Goal: Task Accomplishment & Management: Manage account settings

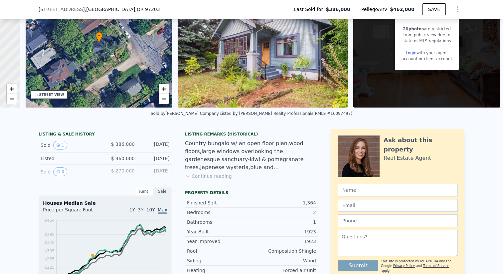
scroll to position [58, 0]
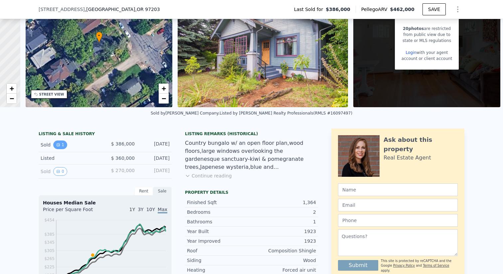
click at [57, 145] on icon "View historical data" at bounding box center [58, 144] width 3 height 3
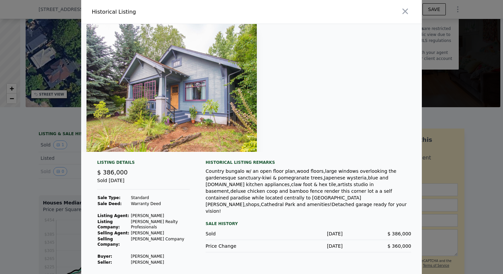
scroll to position [2, 0]
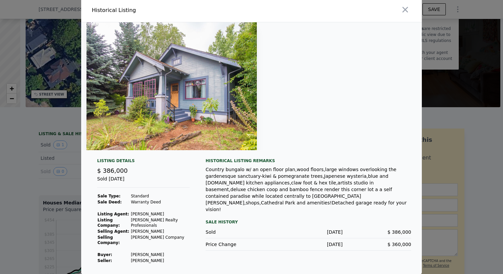
click at [193, 95] on img at bounding box center [171, 86] width 170 height 128
click at [404, 6] on icon "button" at bounding box center [404, 9] width 9 height 9
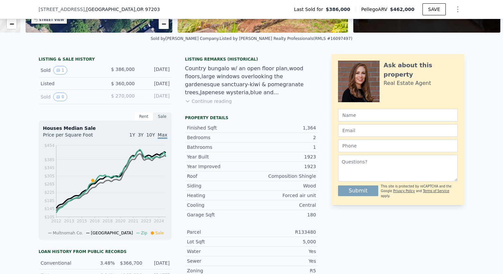
scroll to position [134, 0]
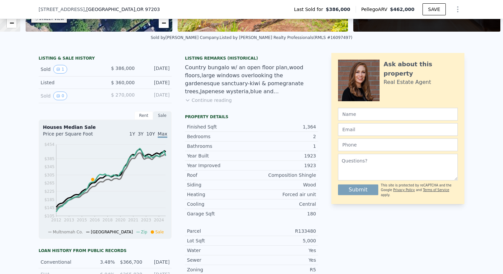
drag, startPoint x: 208, startPoint y: 176, endPoint x: 233, endPoint y: 177, distance: 25.3
click at [233, 177] on div "Roof" at bounding box center [219, 175] width 64 height 7
click at [265, 159] on div "1923" at bounding box center [283, 155] width 64 height 7
drag, startPoint x: 258, startPoint y: 180, endPoint x: 279, endPoint y: 181, distance: 21.6
click at [279, 181] on div "Siding Wood" at bounding box center [251, 185] width 133 height 10
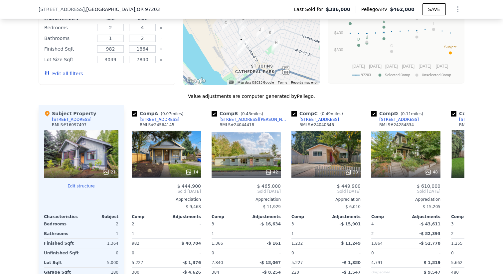
scroll to position [643, 0]
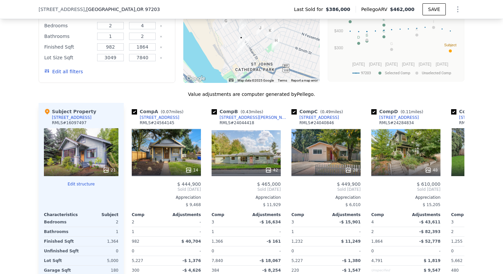
click at [107, 153] on div "21" at bounding box center [81, 152] width 74 height 48
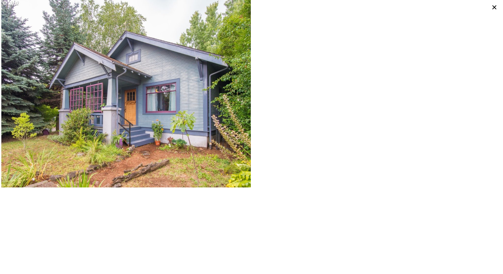
click at [335, 163] on div at bounding box center [376, 93] width 250 height 187
click at [494, 10] on icon at bounding box center [493, 7] width 9 height 9
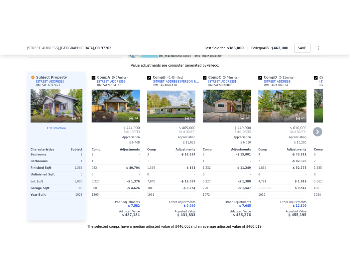
scroll to position [703, 0]
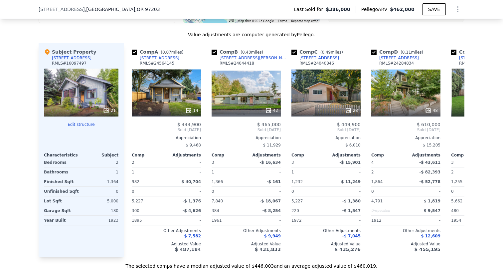
click at [97, 97] on div "21" at bounding box center [81, 92] width 74 height 48
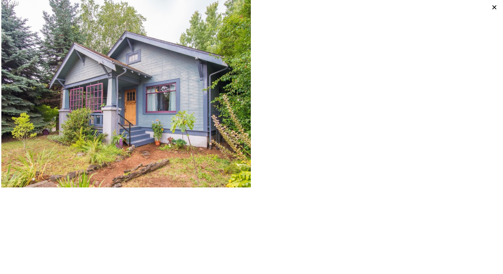
click at [180, 71] on img at bounding box center [125, 93] width 249 height 187
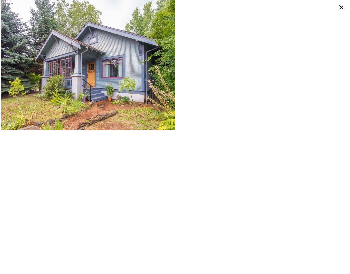
scroll to position [747, 0]
drag, startPoint x: 180, startPoint y: 71, endPoint x: 338, endPoint y: 149, distance: 176.6
click at [0, 0] on div at bounding box center [175, 65] width 350 height 130
click at [342, 11] on icon at bounding box center [341, 7] width 9 height 9
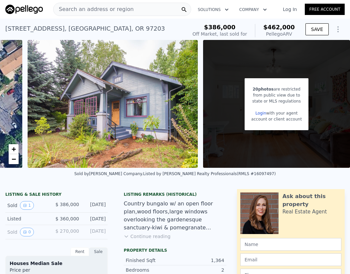
scroll to position [0, 282]
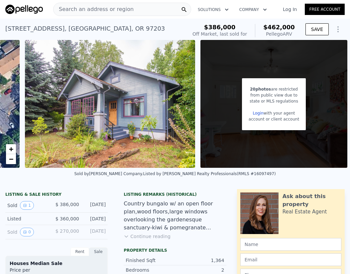
click at [259, 112] on link "Login" at bounding box center [258, 113] width 11 height 5
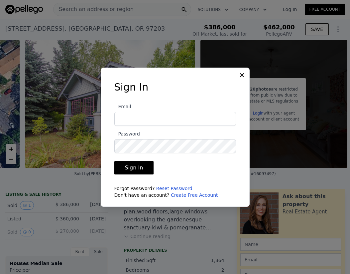
click at [191, 196] on link "Create Free Account" at bounding box center [194, 194] width 47 height 5
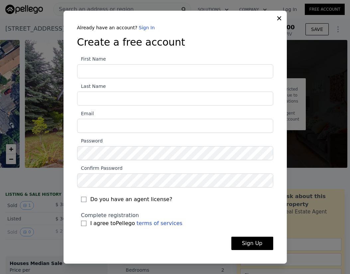
click at [168, 73] on input "First Name" at bounding box center [175, 71] width 196 height 14
type input "[PERSON_NAME]"
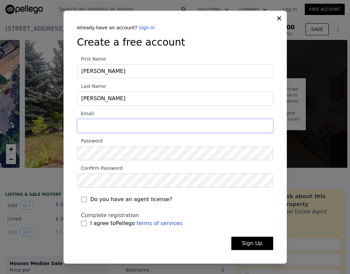
type input "[EMAIL_ADDRESS][DOMAIN_NAME]"
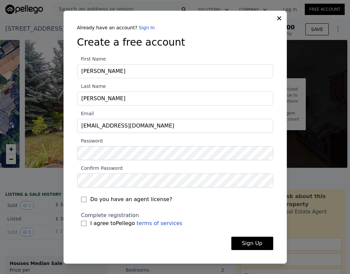
click at [114, 223] on span "I agree to Pellego terms of services" at bounding box center [136, 223] width 92 height 8
click at [86, 223] on input "I agree to Pellego terms of services" at bounding box center [83, 222] width 5 height 5
checkbox input "true"
click at [256, 248] on button "Sign Up" at bounding box center [252, 242] width 42 height 13
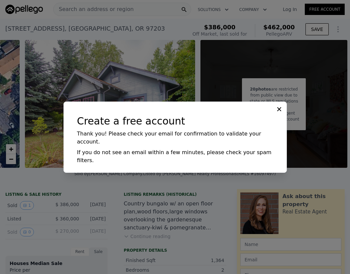
click at [249, 63] on div at bounding box center [175, 137] width 350 height 274
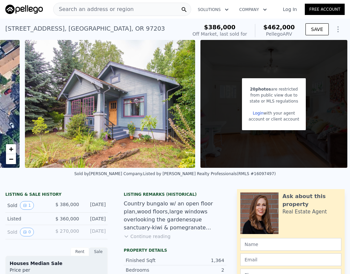
click at [290, 9] on link "Log In" at bounding box center [290, 9] width 30 height 7
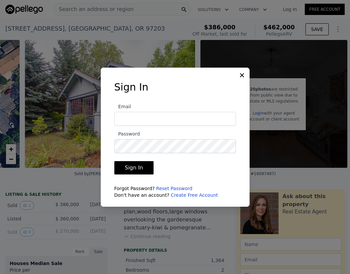
click at [159, 118] on input "Email" at bounding box center [175, 119] width 122 height 14
type input "[EMAIL_ADDRESS][DOMAIN_NAME]"
click at [134, 167] on button "Sign In" at bounding box center [134, 167] width 40 height 13
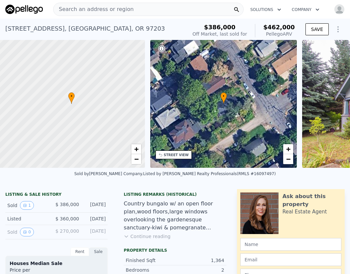
scroll to position [0, 3]
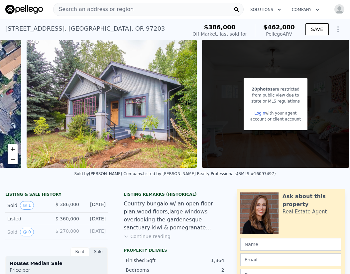
scroll to position [0, 282]
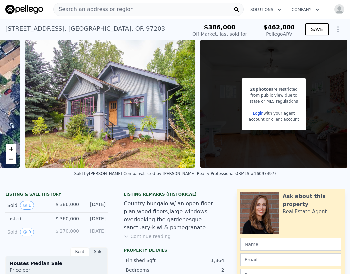
click at [276, 119] on div "account or client account" at bounding box center [274, 119] width 51 height 6
click at [262, 112] on link "Login" at bounding box center [258, 113] width 11 height 5
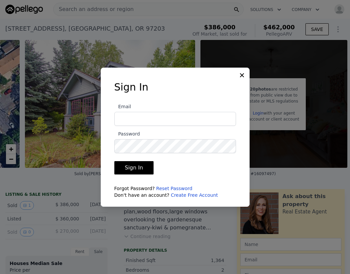
click at [194, 117] on input "Email" at bounding box center [175, 119] width 122 height 14
type input "[EMAIL_ADDRESS][DOMAIN_NAME]"
click at [141, 167] on button "Sign In" at bounding box center [134, 167] width 40 height 13
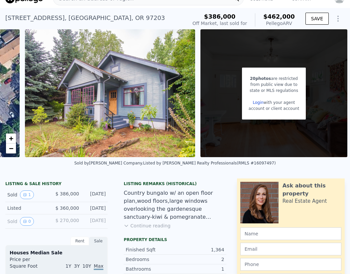
scroll to position [0, 0]
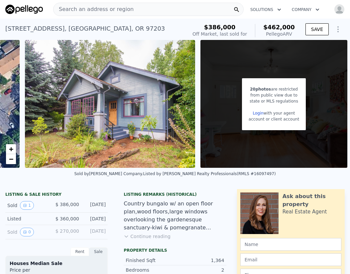
click at [249, 122] on div "20 photos are restricted from public view due to state or MLS regulations Login…" at bounding box center [274, 104] width 64 height 52
click at [261, 111] on link "Login" at bounding box center [258, 113] width 11 height 5
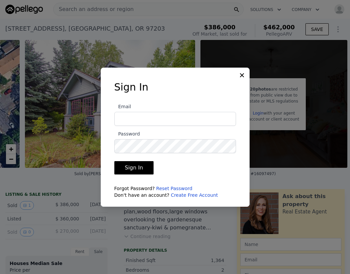
type input "[EMAIL_ADDRESS][DOMAIN_NAME]"
click at [137, 169] on button "Sign In" at bounding box center [134, 167] width 40 height 13
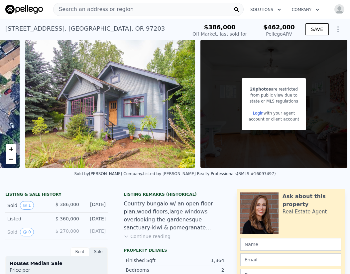
click at [137, 157] on img at bounding box center [110, 104] width 170 height 128
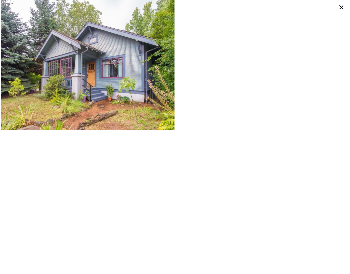
click at [338, 10] on icon at bounding box center [341, 7] width 9 height 9
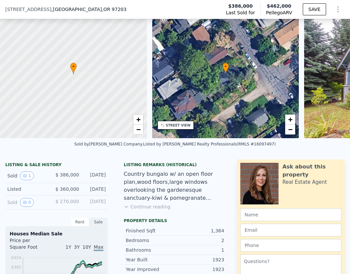
scroll to position [54, 0]
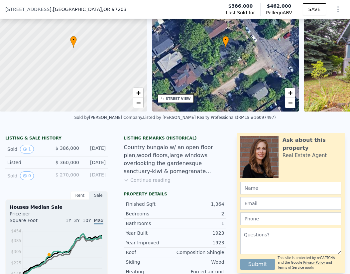
click at [159, 182] on button "Continue reading" at bounding box center [147, 180] width 47 height 7
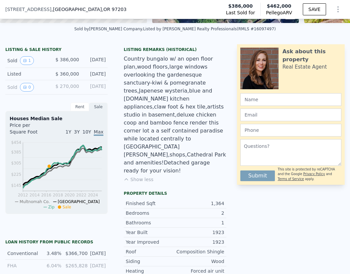
scroll to position [143, 0]
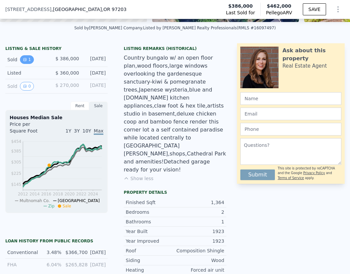
click at [26, 60] on icon "View historical data" at bounding box center [25, 59] width 3 height 3
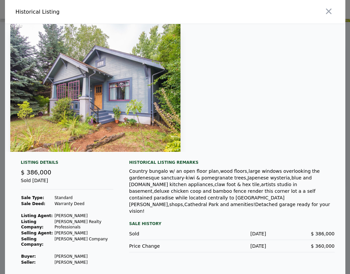
scroll to position [2, 0]
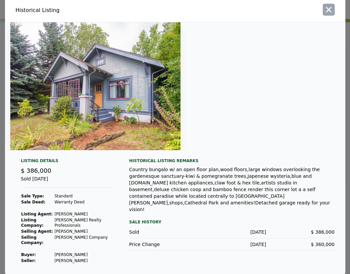
click at [331, 14] on icon "button" at bounding box center [328, 9] width 9 height 9
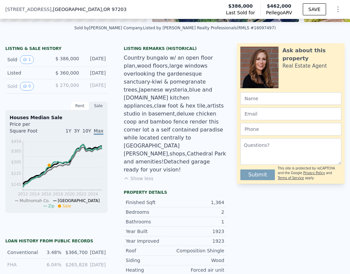
click at [342, 5] on button "Show Options" at bounding box center [337, 9] width 13 height 13
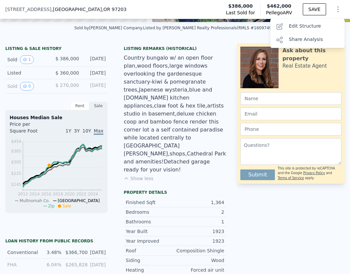
click at [222, 53] on div "Listing Remarks (Historical) Country bungalo w/ an open floor plan,wood floors,…" at bounding box center [174, 116] width 113 height 141
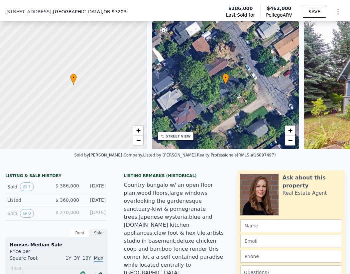
scroll to position [0, 0]
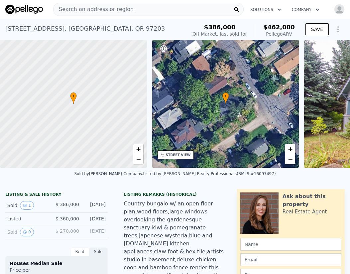
click at [333, 3] on div "Solutions Company Open main menu Open user menu" at bounding box center [294, 9] width 101 height 12
click at [336, 6] on img "button" at bounding box center [339, 9] width 11 height 11
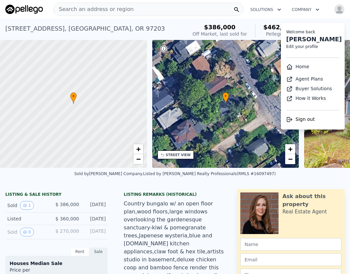
click at [307, 48] on link "Edit your profile" at bounding box center [302, 46] width 32 height 5
select select "53"
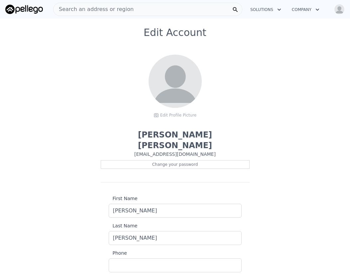
click at [344, 5] on button "Open user menu" at bounding box center [337, 9] width 13 height 11
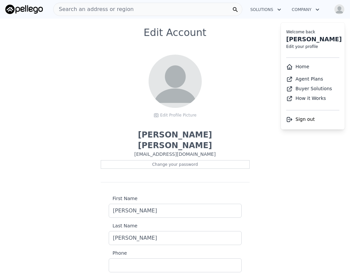
click at [341, 7] on img "button" at bounding box center [339, 9] width 11 height 11
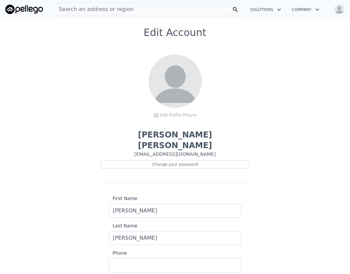
click at [341, 7] on img "button" at bounding box center [339, 9] width 11 height 11
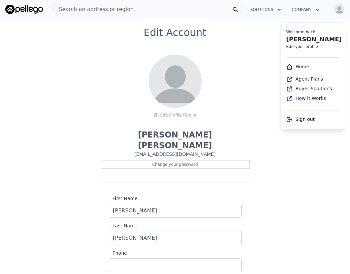
click at [306, 121] on span "Sign out" at bounding box center [305, 118] width 19 height 5
